Goal: Use online tool/utility: Use online tool/utility

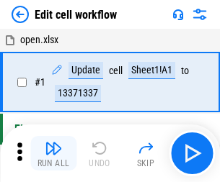
click at [53, 153] on img "button" at bounding box center [53, 148] width 17 height 17
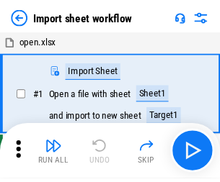
scroll to position [5, 0]
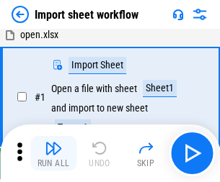
click at [53, 153] on img "button" at bounding box center [53, 148] width 17 height 17
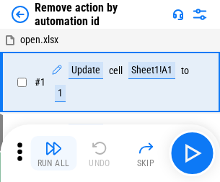
click at [53, 153] on img "button" at bounding box center [53, 148] width 17 height 17
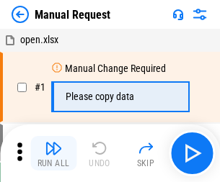
click at [53, 153] on img "button" at bounding box center [53, 148] width 17 height 17
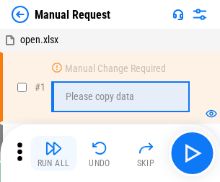
click at [53, 153] on img "button" at bounding box center [53, 148] width 17 height 17
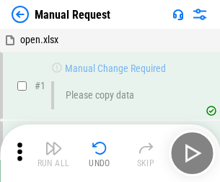
scroll to position [49, 0]
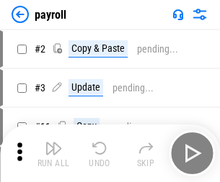
click at [53, 153] on img "button" at bounding box center [53, 148] width 17 height 17
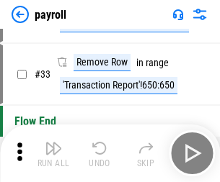
scroll to position [178, 0]
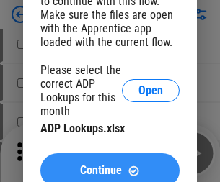
click at [109, 165] on span "Continue" at bounding box center [101, 171] width 42 height 12
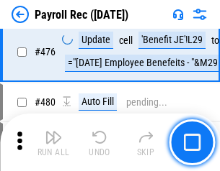
scroll to position [7672, 0]
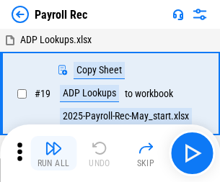
click at [53, 153] on img "button" at bounding box center [53, 148] width 17 height 17
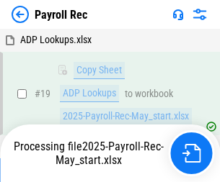
scroll to position [88, 0]
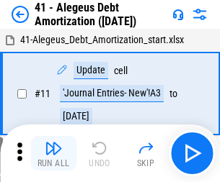
click at [53, 153] on img "button" at bounding box center [53, 148] width 17 height 17
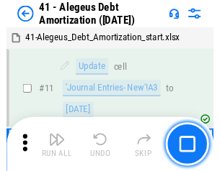
scroll to position [178, 0]
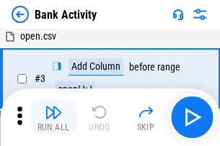
click at [53, 117] on img "button" at bounding box center [53, 112] width 17 height 17
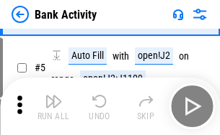
scroll to position [76, 0]
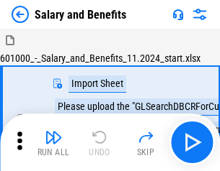
scroll to position [19, 0]
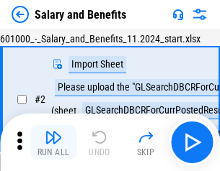
click at [53, 143] on img "button" at bounding box center [53, 137] width 17 height 17
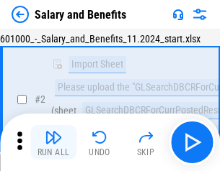
click at [53, 143] on img "button" at bounding box center [53, 137] width 17 height 17
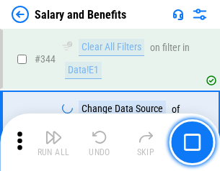
scroll to position [6740, 0]
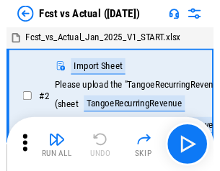
scroll to position [19, 0]
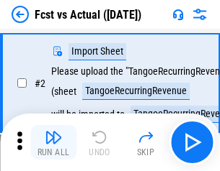
click at [53, 143] on img "button" at bounding box center [53, 137] width 17 height 17
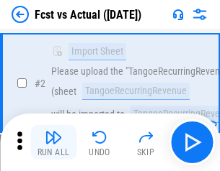
click at [53, 143] on img "button" at bounding box center [53, 137] width 17 height 17
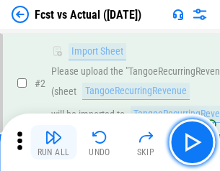
scroll to position [135, 0]
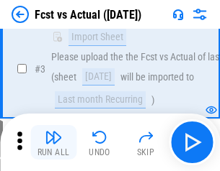
click at [53, 143] on img "button" at bounding box center [53, 137] width 17 height 17
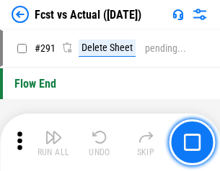
scroll to position [6813, 0]
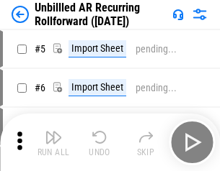
scroll to position [31, 0]
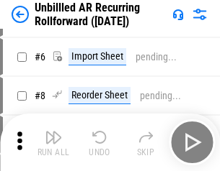
click at [53, 143] on img "button" at bounding box center [53, 137] width 17 height 17
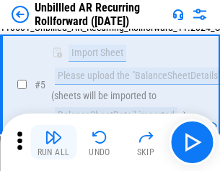
click at [53, 143] on img "button" at bounding box center [53, 137] width 17 height 17
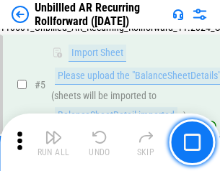
scroll to position [135, 0]
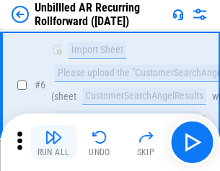
click at [53, 143] on img "button" at bounding box center [53, 137] width 17 height 17
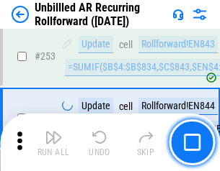
scroll to position [4890, 0]
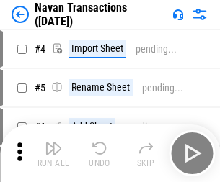
click at [53, 143] on img "button" at bounding box center [53, 148] width 17 height 17
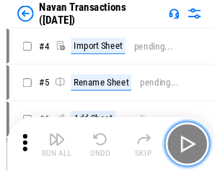
scroll to position [23, 0]
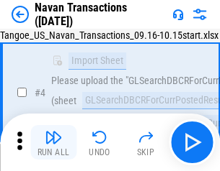
click at [53, 143] on img "button" at bounding box center [53, 137] width 17 height 17
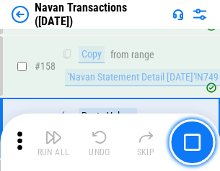
scroll to position [4667, 0]
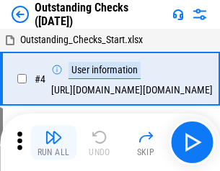
click at [53, 143] on img "button" at bounding box center [53, 137] width 17 height 17
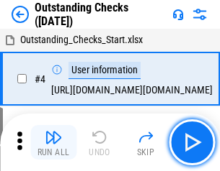
scroll to position [60, 0]
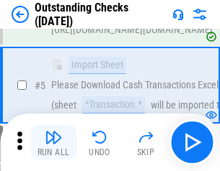
click at [53, 143] on img "button" at bounding box center [53, 137] width 17 height 17
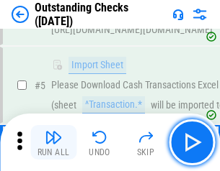
scroll to position [150, 0]
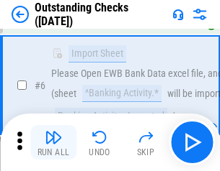
click at [53, 143] on img "button" at bounding box center [53, 137] width 17 height 17
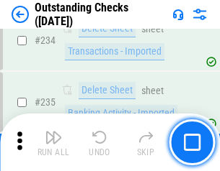
scroll to position [4371, 0]
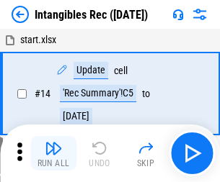
click at [53, 153] on img "button" at bounding box center [53, 148] width 17 height 17
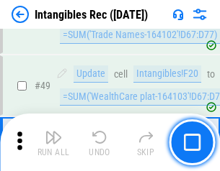
scroll to position [561, 0]
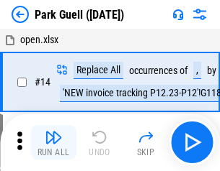
click at [53, 143] on img "button" at bounding box center [53, 137] width 17 height 17
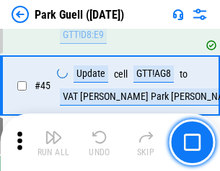
scroll to position [1800, 0]
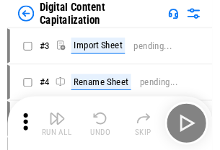
scroll to position [42, 0]
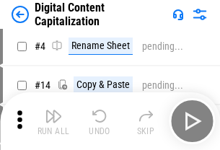
click at [53, 121] on img "button" at bounding box center [53, 115] width 17 height 17
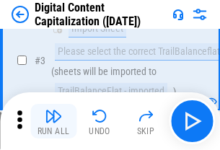
click at [53, 121] on img "button" at bounding box center [53, 115] width 17 height 17
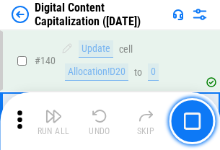
scroll to position [1527, 0]
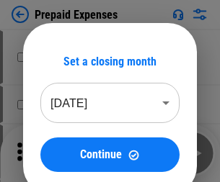
click at [53, 143] on img "button" at bounding box center [53, 148] width 17 height 17
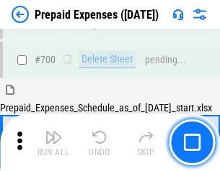
scroll to position [3873, 0]
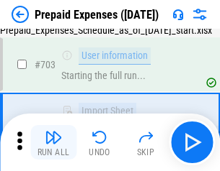
click at [53, 143] on img "button" at bounding box center [53, 137] width 17 height 17
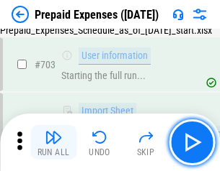
scroll to position [3958, 0]
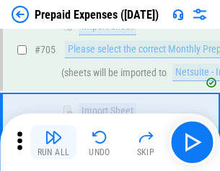
click at [53, 143] on img "button" at bounding box center [53, 137] width 17 height 17
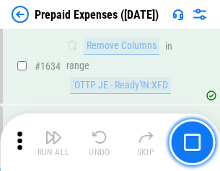
scroll to position [14016, 0]
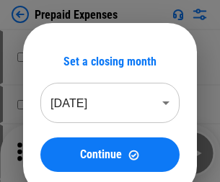
click at [53, 153] on img "button" at bounding box center [53, 148] width 17 height 17
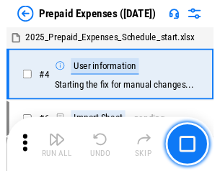
scroll to position [63, 0]
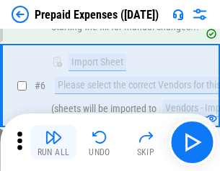
click at [53, 143] on img "button" at bounding box center [53, 137] width 17 height 17
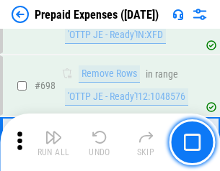
scroll to position [5013, 0]
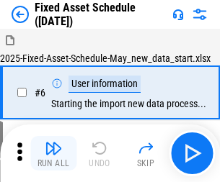
click at [53, 153] on img "button" at bounding box center [53, 148] width 17 height 17
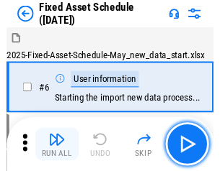
scroll to position [78, 0]
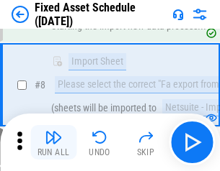
click at [53, 143] on img "button" at bounding box center [53, 137] width 17 height 17
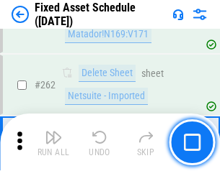
scroll to position [4588, 0]
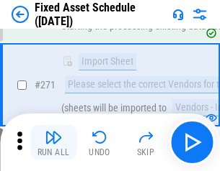
click at [53, 143] on img "button" at bounding box center [53, 137] width 17 height 17
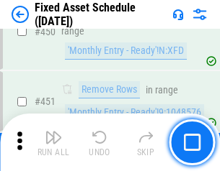
scroll to position [6435, 0]
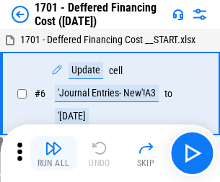
click at [53, 153] on img "button" at bounding box center [53, 148] width 17 height 17
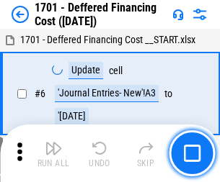
scroll to position [173, 0]
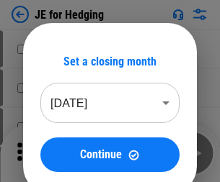
click at [53, 143] on img "button" at bounding box center [53, 148] width 17 height 17
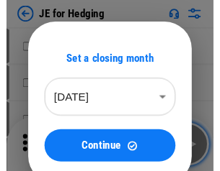
scroll to position [2, 0]
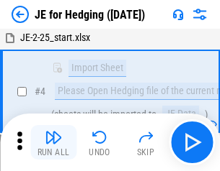
click at [53, 143] on img "button" at bounding box center [53, 137] width 17 height 17
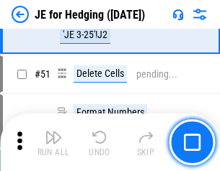
scroll to position [932, 0]
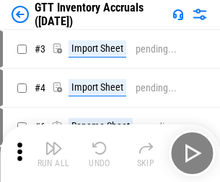
click at [53, 143] on img "button" at bounding box center [53, 148] width 17 height 17
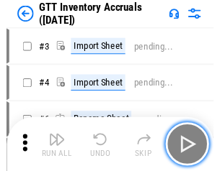
scroll to position [2, 0]
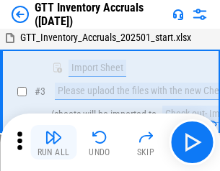
click at [53, 143] on img "button" at bounding box center [53, 137] width 17 height 17
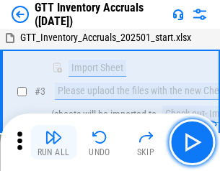
scroll to position [93, 0]
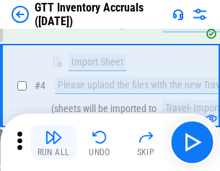
click at [53, 143] on img "button" at bounding box center [53, 137] width 17 height 17
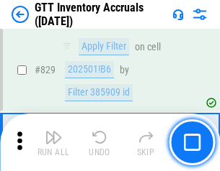
scroll to position [10927, 0]
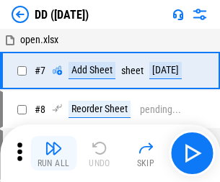
click at [53, 153] on img "button" at bounding box center [53, 148] width 17 height 17
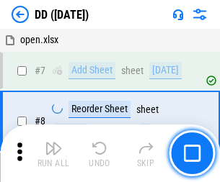
scroll to position [139, 0]
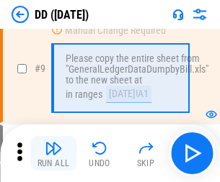
click at [53, 153] on img "button" at bounding box center [53, 148] width 17 height 17
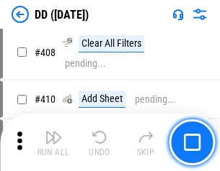
scroll to position [6441, 0]
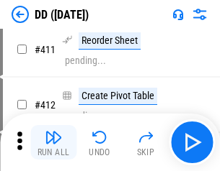
click at [53, 143] on img "button" at bounding box center [53, 137] width 17 height 17
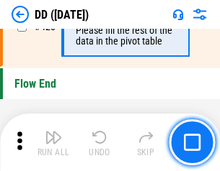
scroll to position [6890, 0]
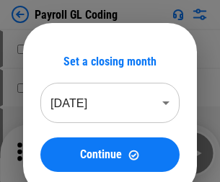
click at [53, 153] on img "button" at bounding box center [53, 148] width 17 height 17
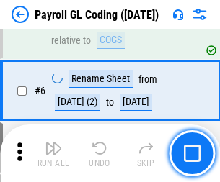
scroll to position [173, 0]
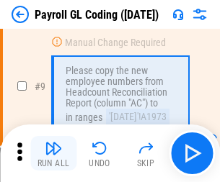
click at [53, 153] on img "button" at bounding box center [53, 148] width 17 height 17
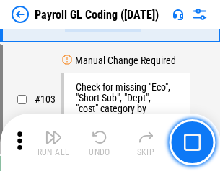
scroll to position [3377, 0]
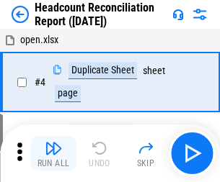
click at [53, 153] on img "button" at bounding box center [53, 148] width 17 height 17
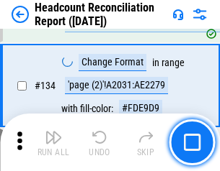
scroll to position [1730, 0]
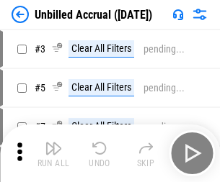
click at [53, 153] on img "button" at bounding box center [53, 148] width 17 height 17
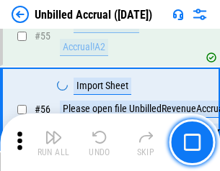
scroll to position [1503, 0]
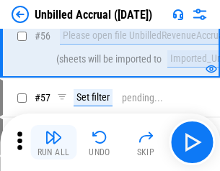
click at [53, 143] on img "button" at bounding box center [53, 137] width 17 height 17
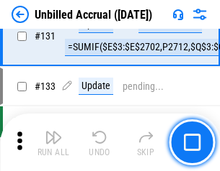
scroll to position [4288, 0]
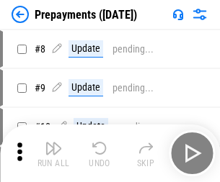
click at [53, 153] on img "button" at bounding box center [53, 148] width 17 height 17
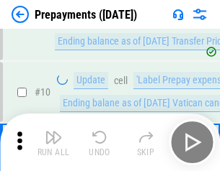
scroll to position [90, 0]
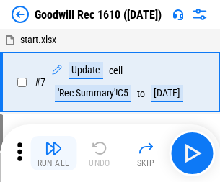
click at [53, 153] on img "button" at bounding box center [53, 148] width 17 height 17
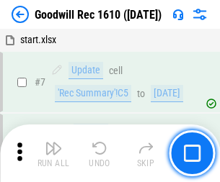
scroll to position [246, 0]
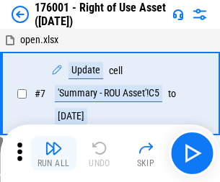
click at [53, 153] on img "button" at bounding box center [53, 148] width 17 height 17
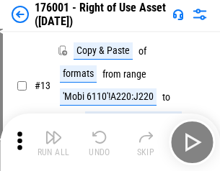
scroll to position [93, 0]
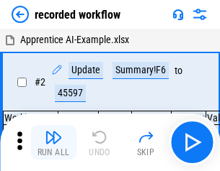
click at [53, 143] on img "button" at bounding box center [53, 137] width 17 height 17
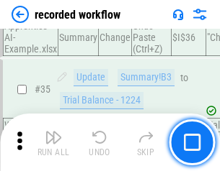
scroll to position [4499, 0]
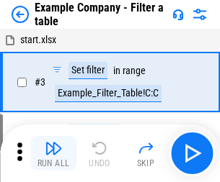
click at [53, 153] on img "button" at bounding box center [53, 148] width 17 height 17
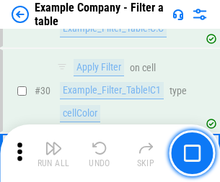
scroll to position [1317, 0]
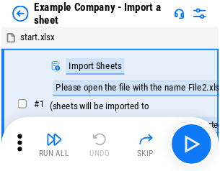
scroll to position [22, 0]
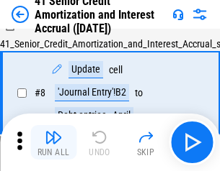
click at [53, 143] on img "button" at bounding box center [53, 137] width 17 height 17
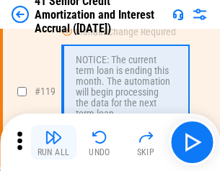
click at [53, 143] on img "button" at bounding box center [53, 137] width 17 height 17
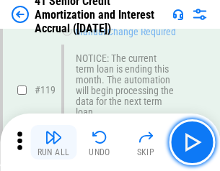
scroll to position [1358, 0]
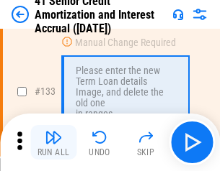
click at [53, 143] on img "button" at bounding box center [53, 137] width 17 height 17
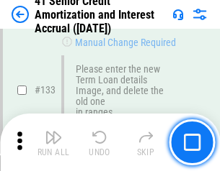
scroll to position [1504, 0]
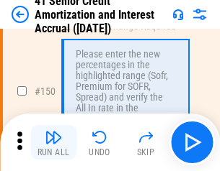
click at [53, 143] on img "button" at bounding box center [53, 137] width 17 height 17
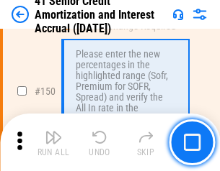
scroll to position [1656, 0]
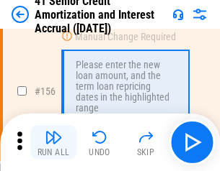
click at [53, 143] on img "button" at bounding box center [53, 137] width 17 height 17
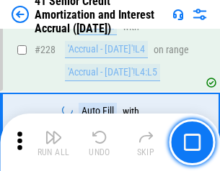
scroll to position [3224, 0]
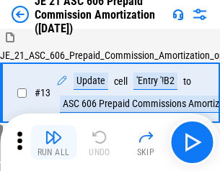
click at [53, 143] on img "button" at bounding box center [53, 137] width 17 height 17
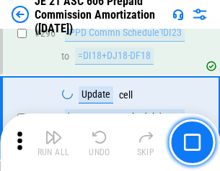
scroll to position [2649, 0]
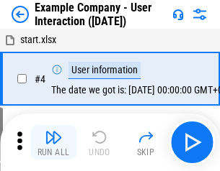
click at [53, 143] on img "button" at bounding box center [53, 137] width 17 height 17
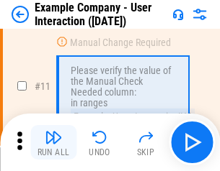
click at [53, 143] on img "button" at bounding box center [53, 137] width 17 height 17
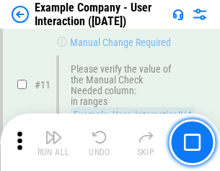
scroll to position [312, 0]
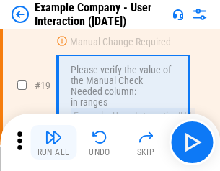
click at [53, 143] on img "button" at bounding box center [53, 137] width 17 height 17
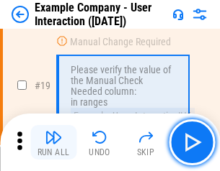
click at [53, 143] on img "button" at bounding box center [53, 137] width 17 height 17
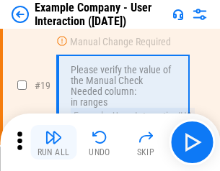
click at [53, 143] on img "button" at bounding box center [53, 137] width 17 height 17
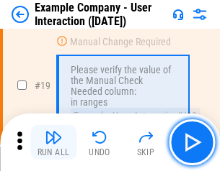
click at [53, 143] on img "button" at bounding box center [53, 137] width 17 height 17
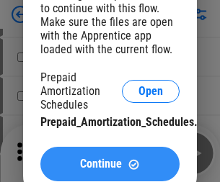
click at [109, 164] on span "Continue" at bounding box center [101, 164] width 42 height 12
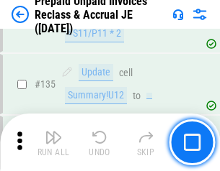
scroll to position [1866, 0]
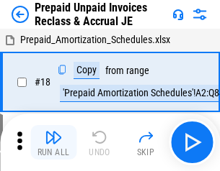
click at [53, 143] on img "button" at bounding box center [53, 137] width 17 height 17
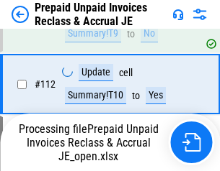
scroll to position [1175, 0]
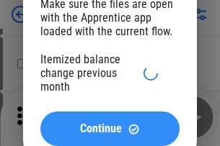
click at [109, 129] on span "Continue" at bounding box center [101, 129] width 42 height 12
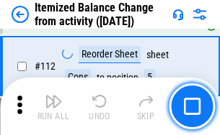
scroll to position [2408, 0]
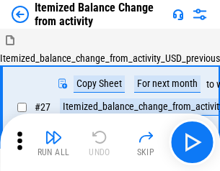
scroll to position [22, 0]
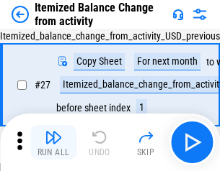
click at [53, 143] on img "button" at bounding box center [53, 137] width 17 height 17
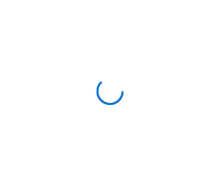
scroll to position [6, 0]
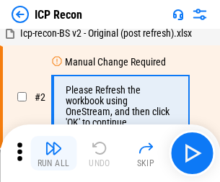
click at [53, 153] on img "button" at bounding box center [53, 148] width 17 height 17
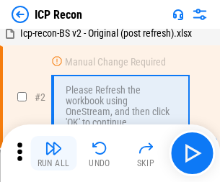
click at [53, 153] on img "button" at bounding box center [53, 148] width 17 height 17
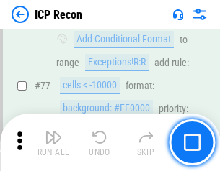
scroll to position [1293, 0]
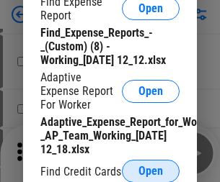
click at [150, 171] on span "Open" at bounding box center [150, 172] width 24 height 12
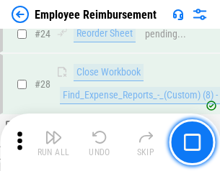
scroll to position [673, 0]
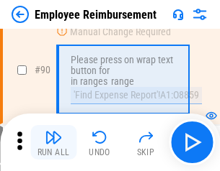
click at [53, 143] on img "button" at bounding box center [53, 137] width 17 height 17
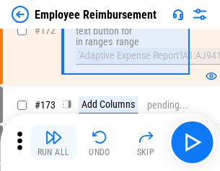
click at [53, 143] on img "button" at bounding box center [53, 137] width 17 height 17
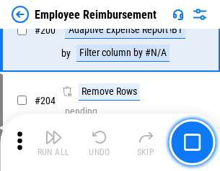
scroll to position [3642, 0]
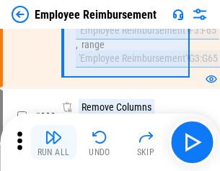
click at [53, 143] on img "button" at bounding box center [53, 137] width 17 height 17
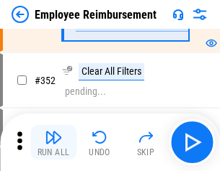
click at [53, 143] on img "button" at bounding box center [53, 137] width 17 height 17
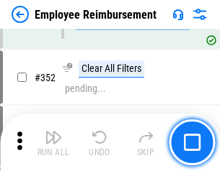
scroll to position [7421, 0]
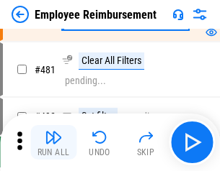
click at [53, 143] on img "button" at bounding box center [53, 137] width 17 height 17
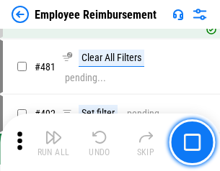
scroll to position [8801, 0]
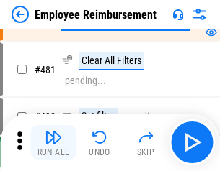
click at [53, 143] on img "button" at bounding box center [53, 137] width 17 height 17
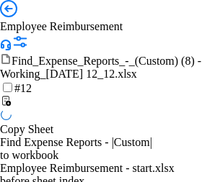
scroll to position [49, 0]
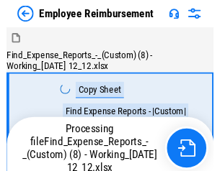
scroll to position [49, 0]
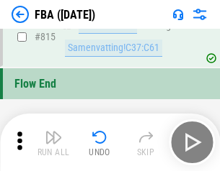
scroll to position [12887, 0]
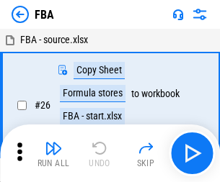
scroll to position [14, 0]
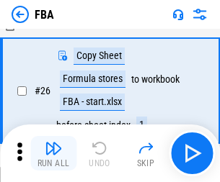
click at [53, 153] on img "button" at bounding box center [53, 148] width 17 height 17
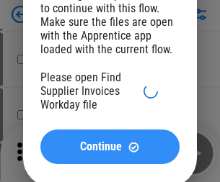
click at [109, 153] on span "Continue" at bounding box center [101, 147] width 42 height 12
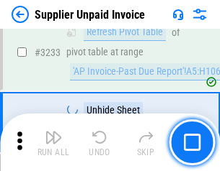
scroll to position [35058, 0]
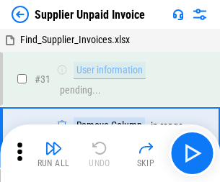
scroll to position [47, 0]
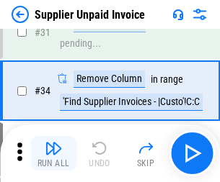
click at [53, 153] on img "button" at bounding box center [53, 148] width 17 height 17
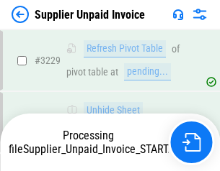
scroll to position [35008, 0]
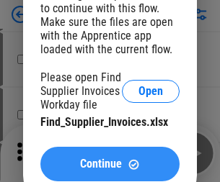
click at [109, 164] on span "Continue" at bounding box center [101, 164] width 42 height 12
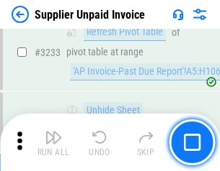
scroll to position [35058, 0]
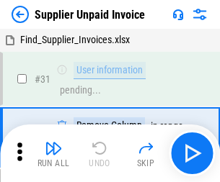
scroll to position [47, 0]
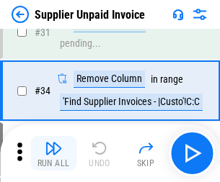
click at [53, 153] on img "button" at bounding box center [53, 148] width 17 height 17
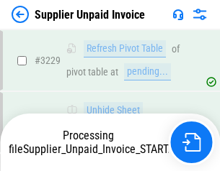
scroll to position [34946, 0]
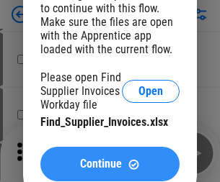
click at [109, 164] on span "Continue" at bounding box center [101, 164] width 42 height 12
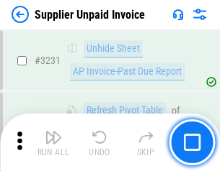
scroll to position [35058, 0]
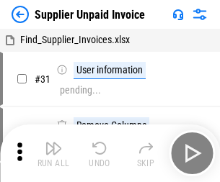
scroll to position [47, 0]
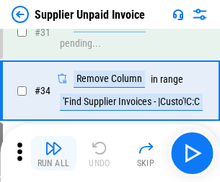
click at [53, 153] on img "button" at bounding box center [53, 148] width 17 height 17
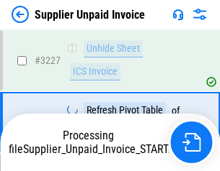
scroll to position [34946, 0]
